Goal: Check status: Check status

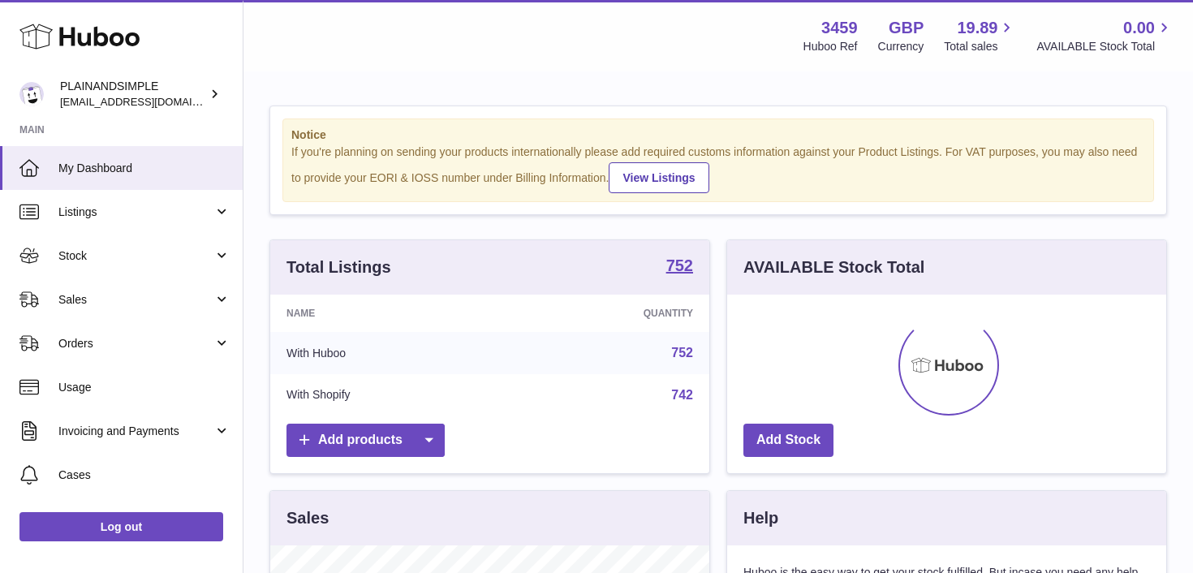
scroll to position [253, 439]
click at [213, 347] on link "Orders" at bounding box center [121, 343] width 243 height 44
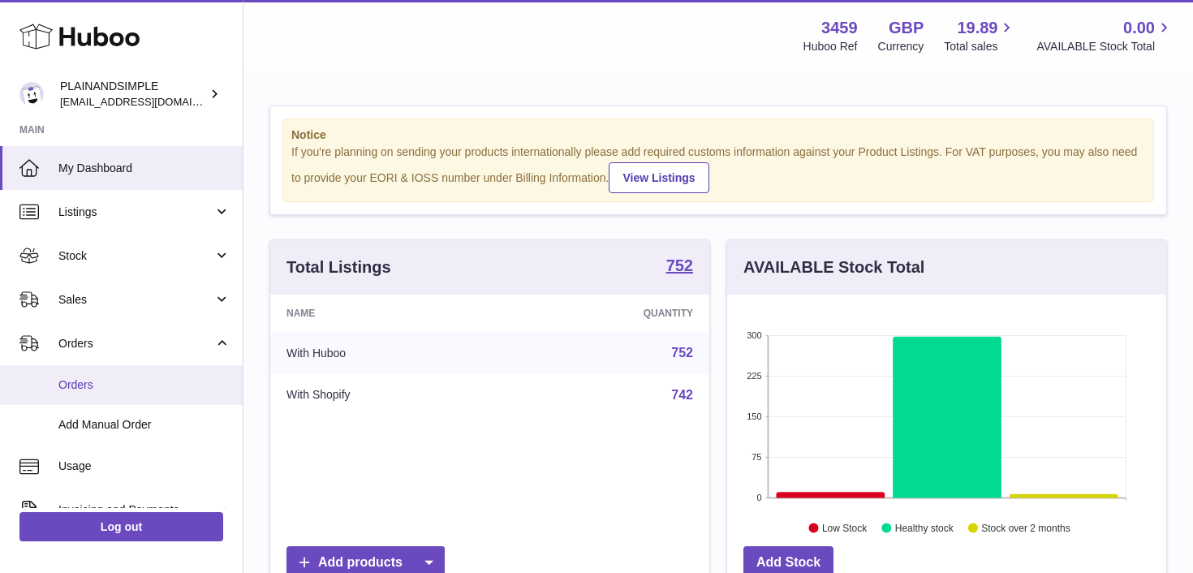
click at [161, 386] on span "Orders" at bounding box center [144, 384] width 172 height 15
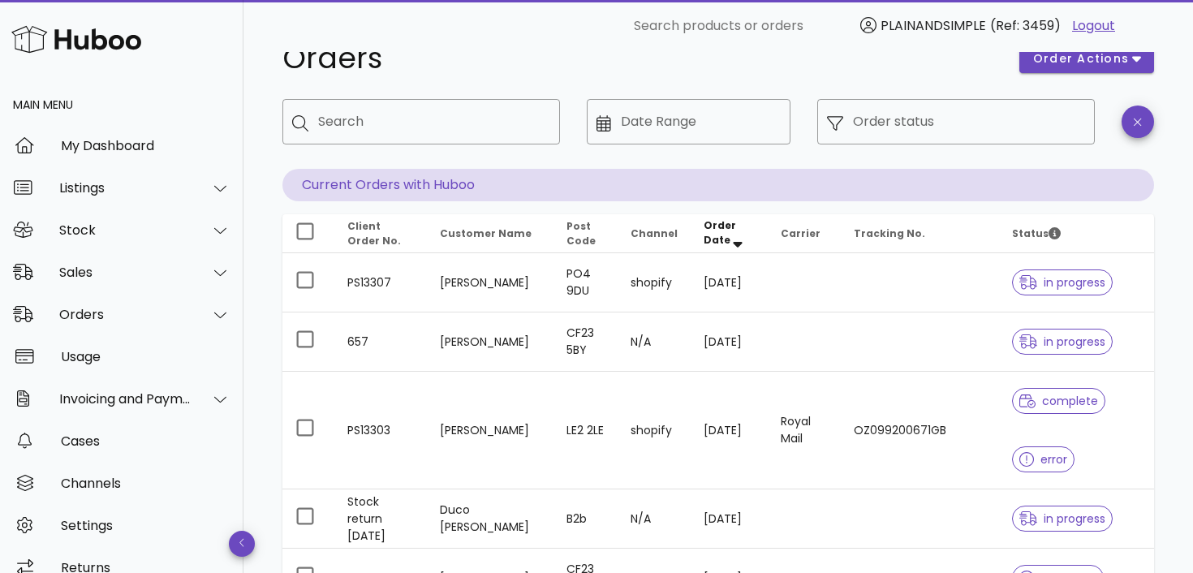
scroll to position [45, 0]
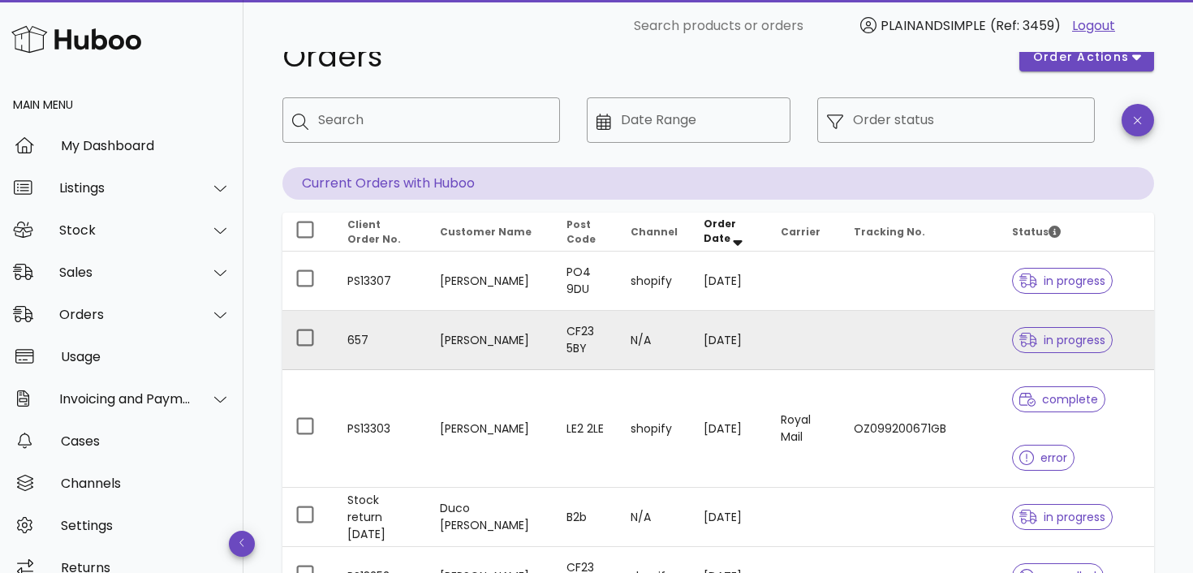
click at [703, 348] on td "[DATE]" at bounding box center [728, 340] width 77 height 59
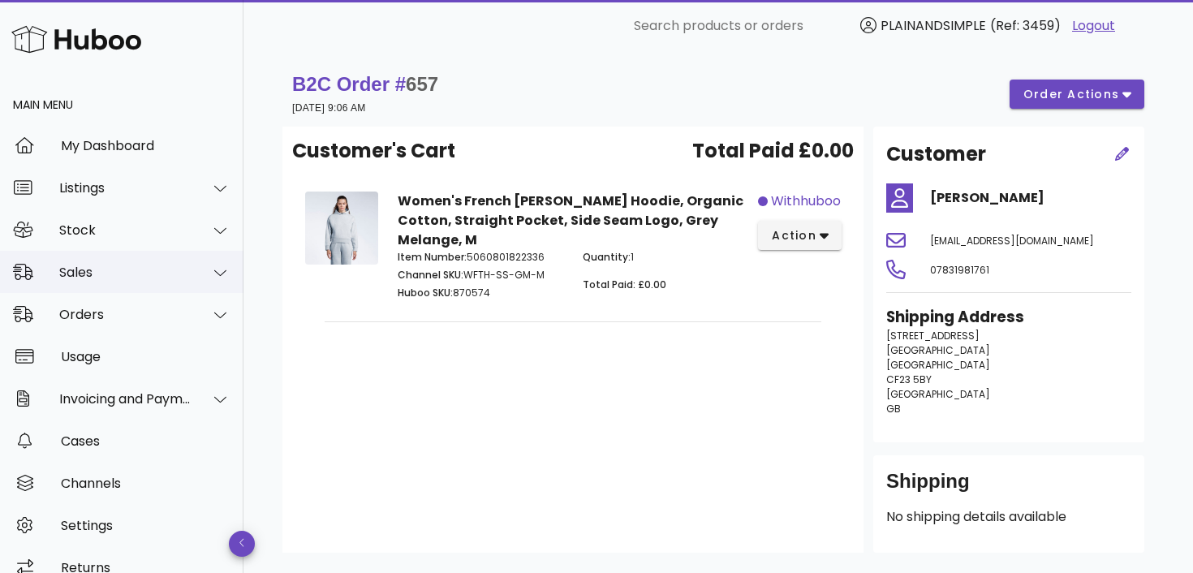
click at [147, 270] on div "Sales" at bounding box center [125, 271] width 132 height 15
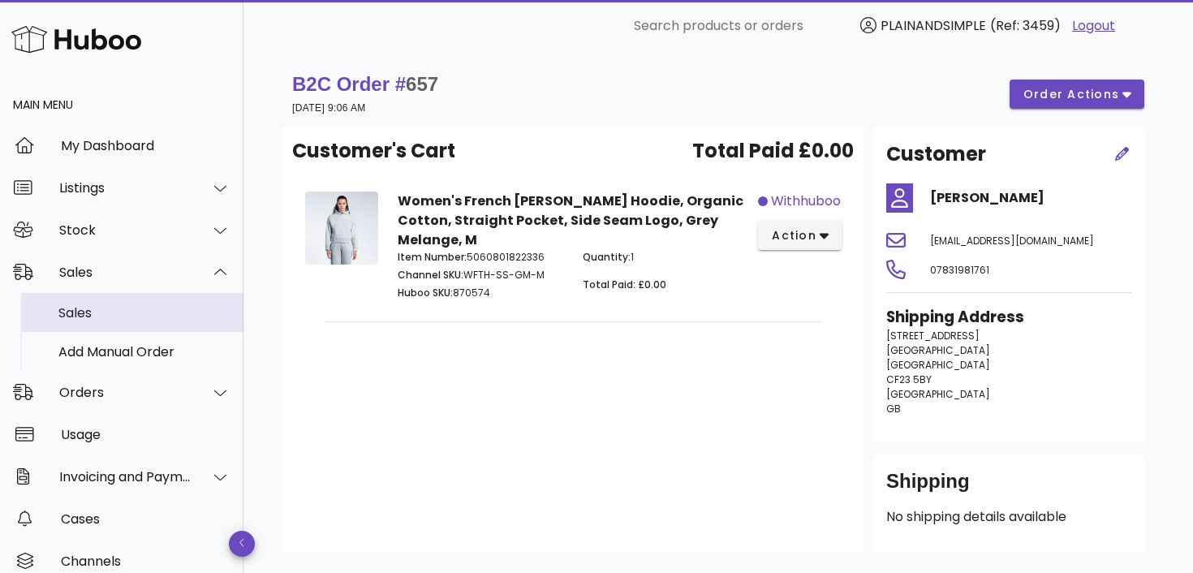
click at [127, 311] on div "Sales" at bounding box center [144, 312] width 172 height 15
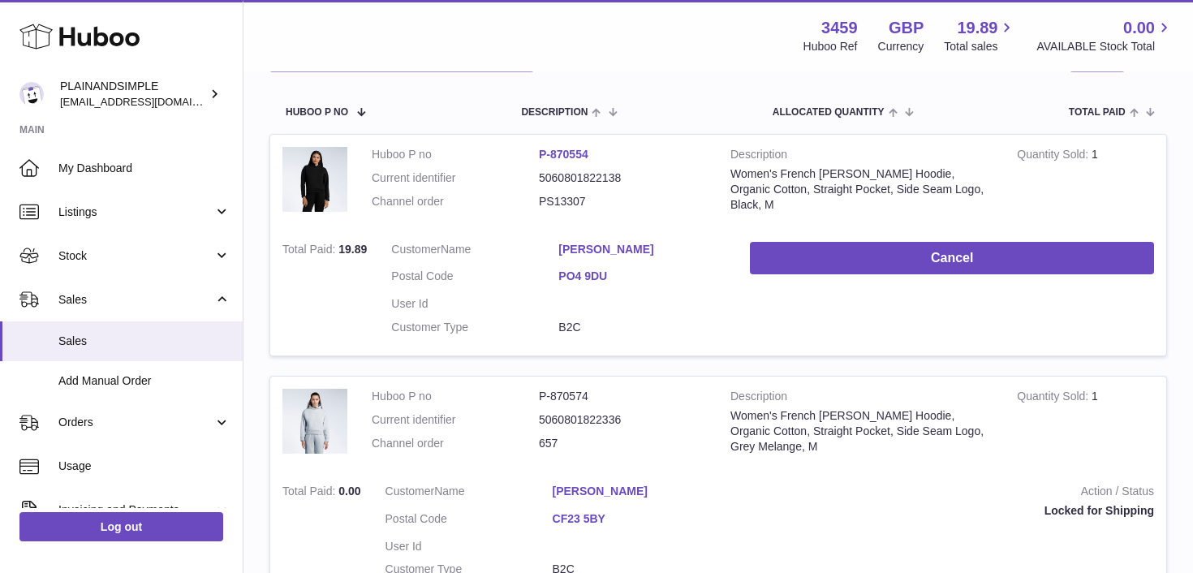
scroll to position [250, 0]
